Goal: Check status: Check status

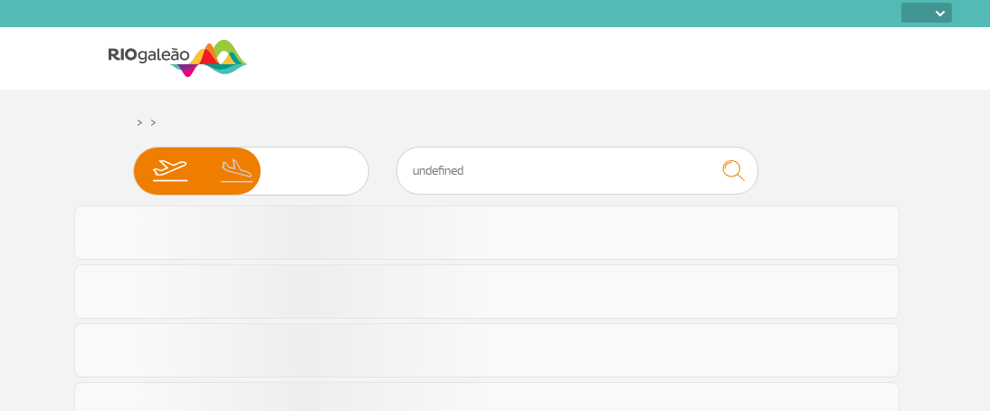
select select
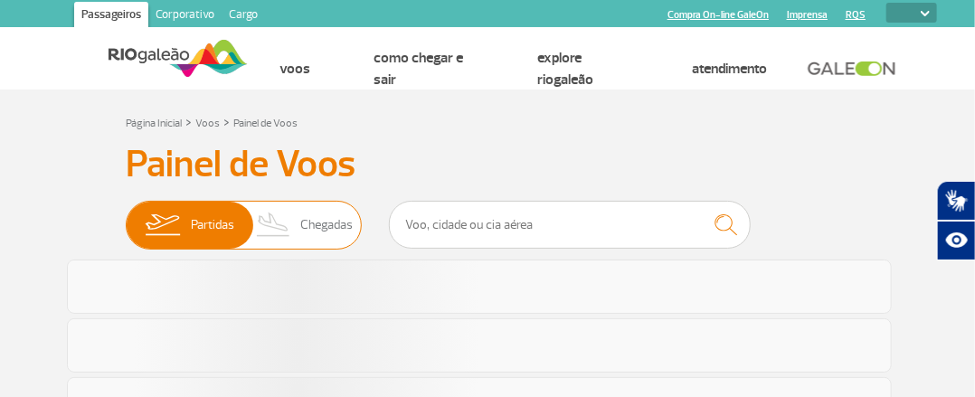
click at [340, 229] on span "Chegadas" at bounding box center [326, 225] width 52 height 47
click at [126, 216] on input "Partidas Chegadas" at bounding box center [126, 216] width 0 height 0
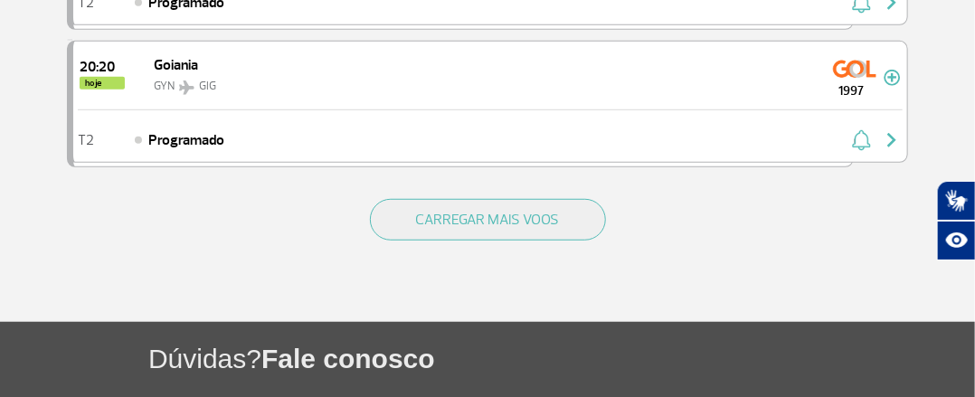
scroll to position [2827, 0]
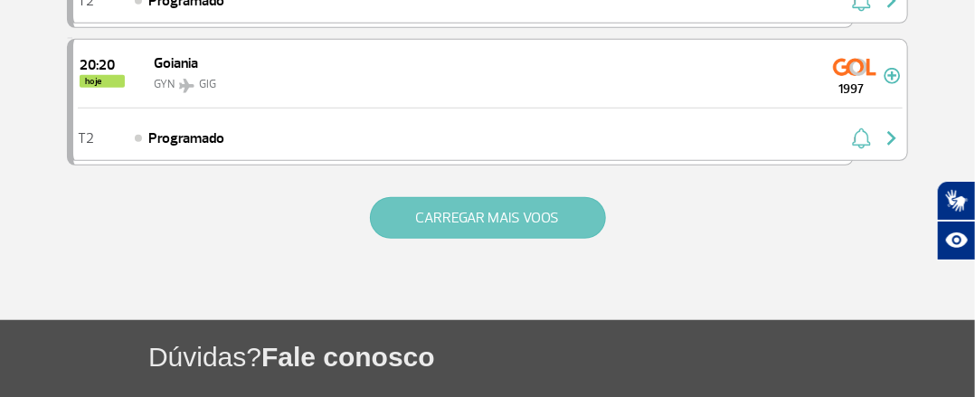
click at [489, 208] on button "CARREGAR MAIS VOOS" at bounding box center [488, 218] width 236 height 42
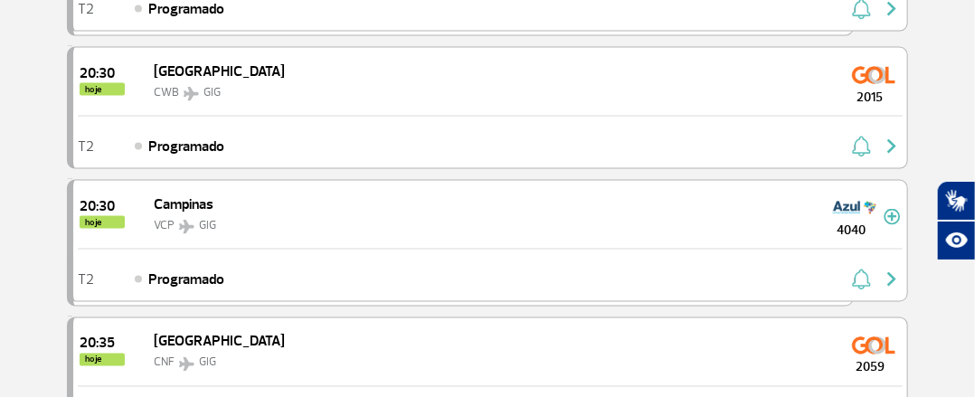
scroll to position [3369, 0]
click at [893, 208] on img at bounding box center [892, 216] width 17 height 16
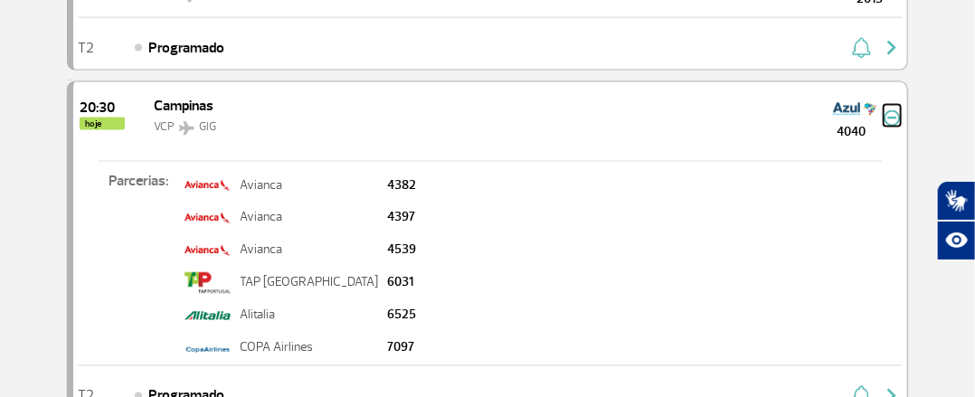
scroll to position [3460, 0]
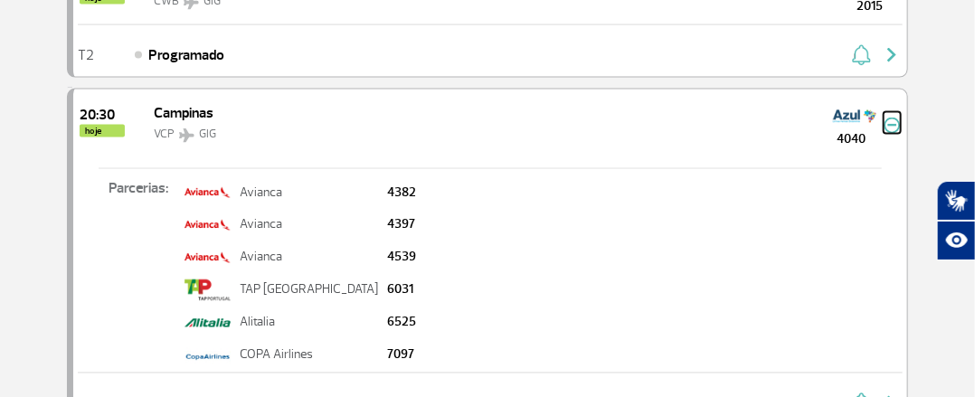
click at [896, 118] on img at bounding box center [892, 126] width 17 height 16
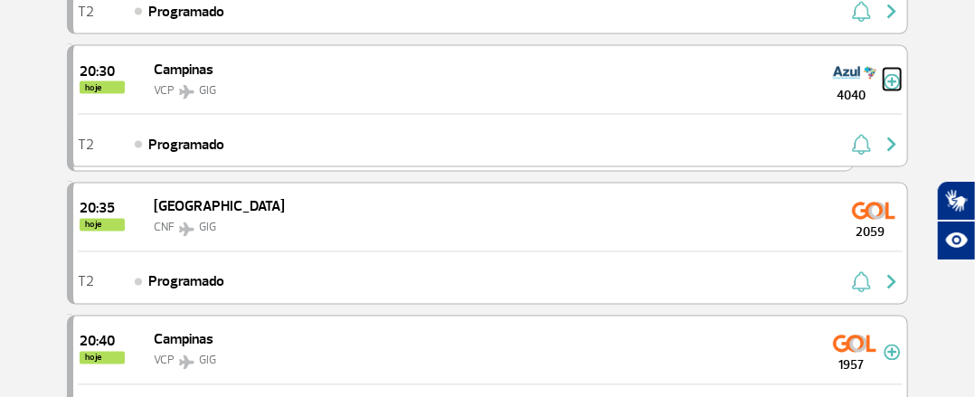
scroll to position [3529, 0]
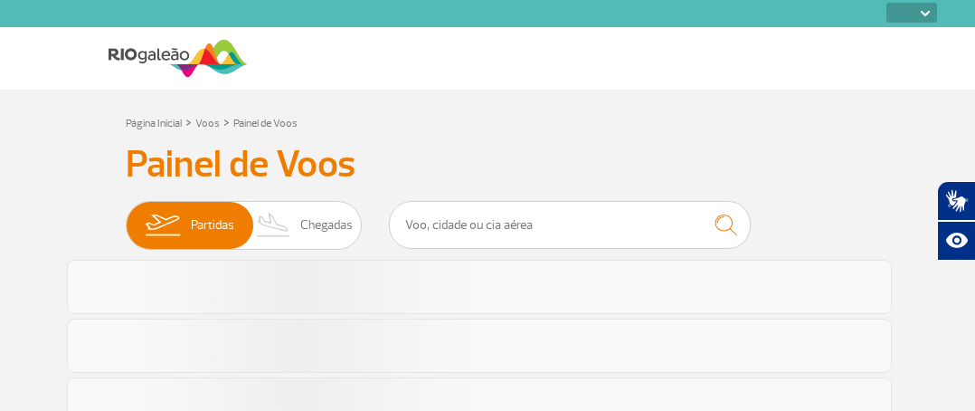
select select
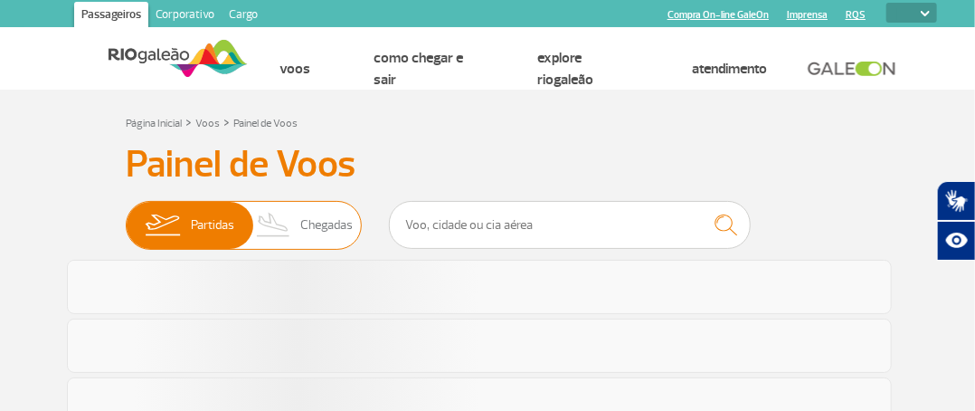
click at [329, 237] on span "Chegadas" at bounding box center [326, 225] width 52 height 47
click at [126, 216] on input "Partidas Chegadas" at bounding box center [126, 216] width 0 height 0
